Goal: Navigation & Orientation: Find specific page/section

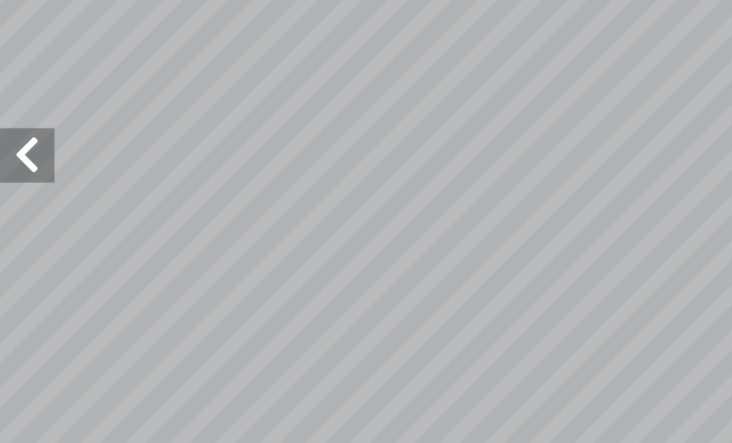
click at [11, 200] on span at bounding box center [12, 212] width 25 height 25
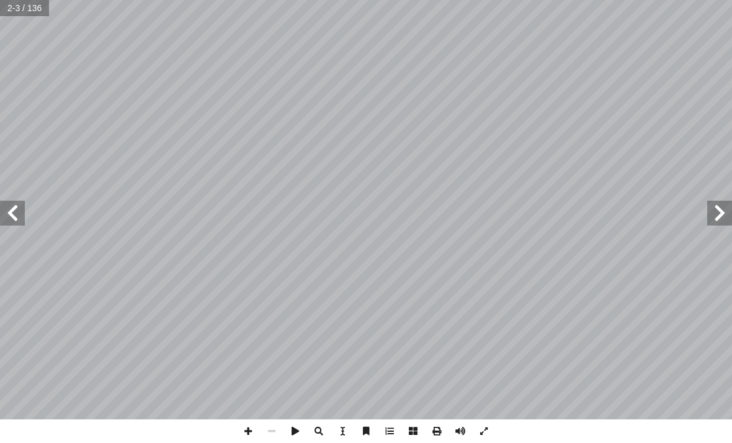
click at [15, 203] on span at bounding box center [12, 212] width 25 height 25
click at [18, 207] on span at bounding box center [12, 212] width 25 height 25
click at [12, 217] on span at bounding box center [12, 212] width 25 height 25
click at [22, 213] on span at bounding box center [12, 212] width 25 height 25
click at [14, 208] on span at bounding box center [12, 212] width 25 height 25
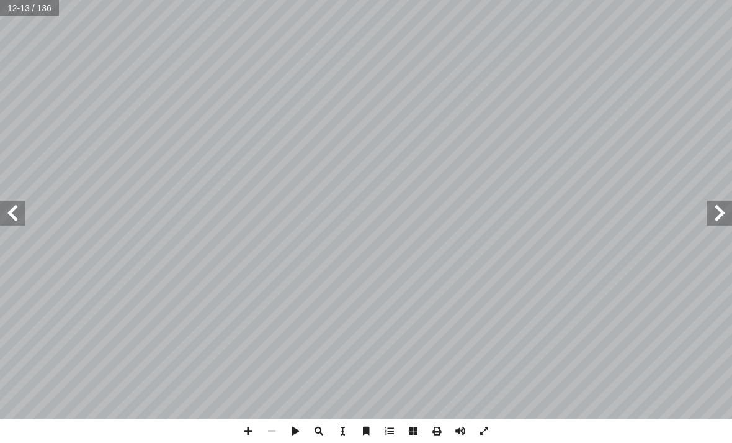
click at [24, 215] on span at bounding box center [12, 212] width 25 height 25
click at [718, 213] on span at bounding box center [720, 212] width 25 height 25
click at [719, 205] on span at bounding box center [720, 212] width 25 height 25
click at [725, 217] on span at bounding box center [720, 212] width 25 height 25
